Goal: Task Accomplishment & Management: Use online tool/utility

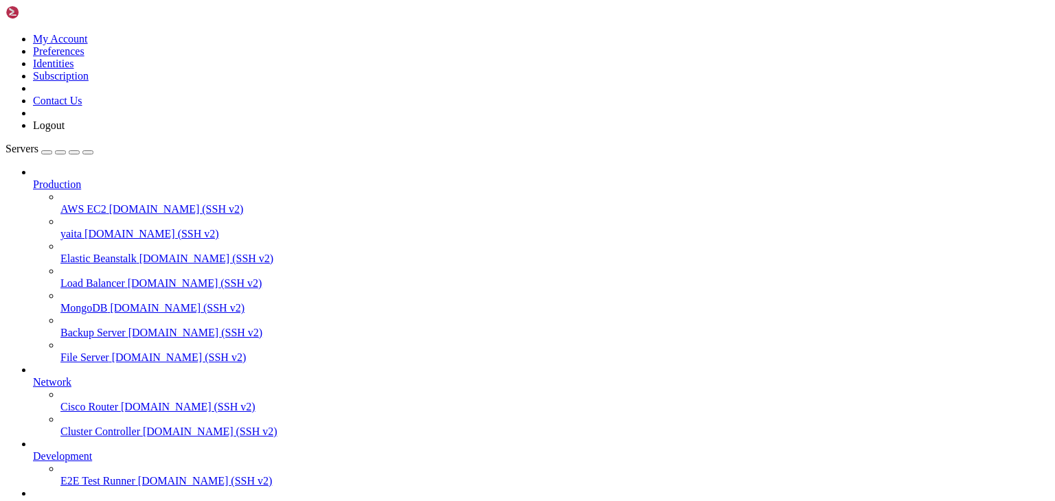
scroll to position [140, 0]
drag, startPoint x: 483, startPoint y: 1162, endPoint x: 308, endPoint y: 1143, distance: 176.2
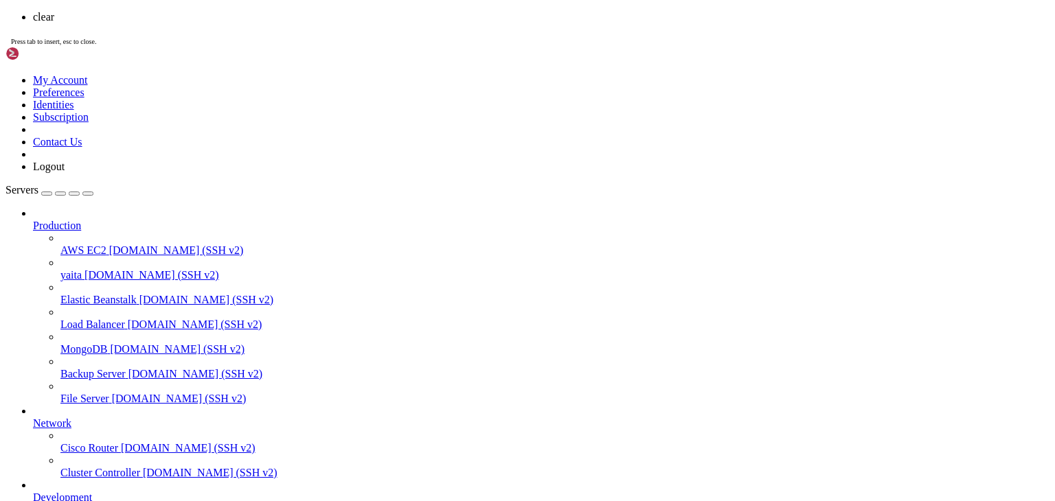
scroll to position [0, 0]
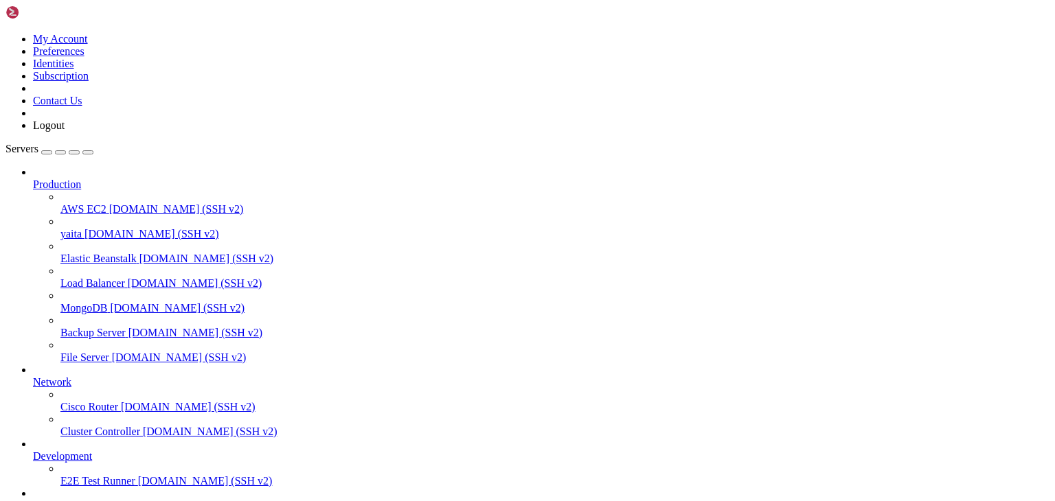
drag, startPoint x: 456, startPoint y: 974, endPoint x: 340, endPoint y: 924, distance: 126.4
